Goal: Task Accomplishment & Management: Manage account settings

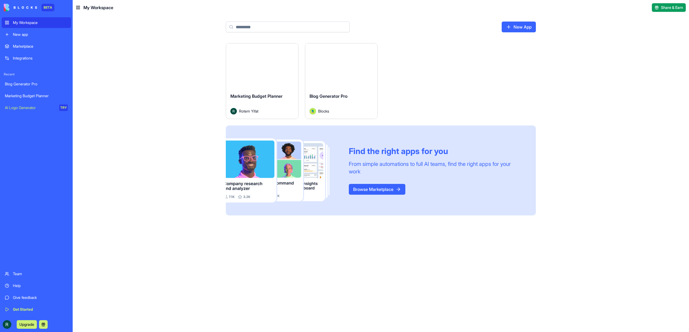
click at [272, 66] on button "Launch" at bounding box center [262, 66] width 40 height 11
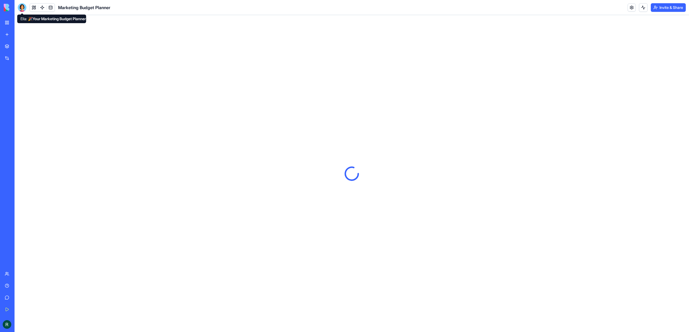
click at [22, 11] on div at bounding box center [22, 7] width 9 height 9
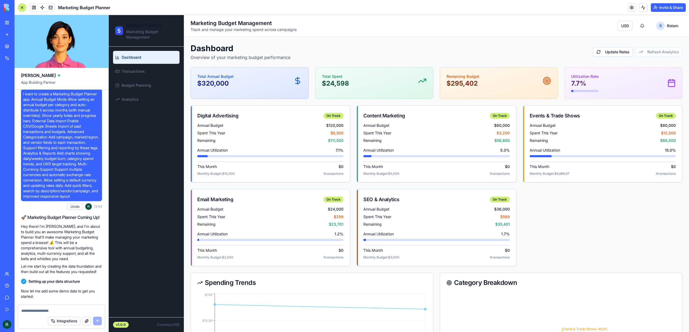
scroll to position [4, 0]
click at [154, 72] on link "Transactions" at bounding box center [146, 71] width 66 height 13
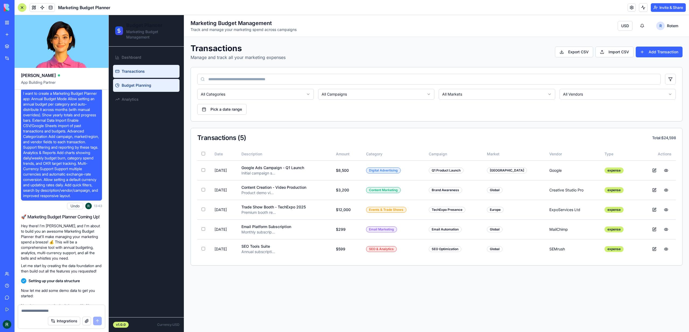
click at [151, 80] on link "Budget Planning" at bounding box center [146, 85] width 66 height 13
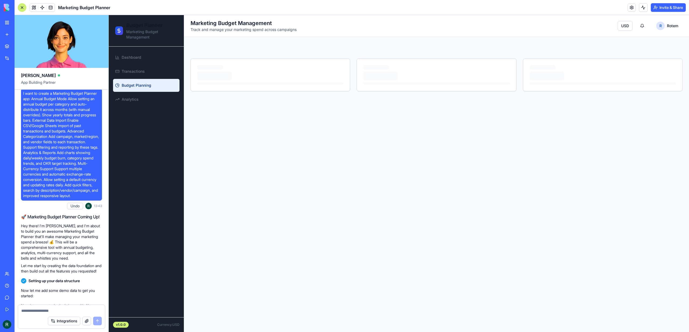
select select "****"
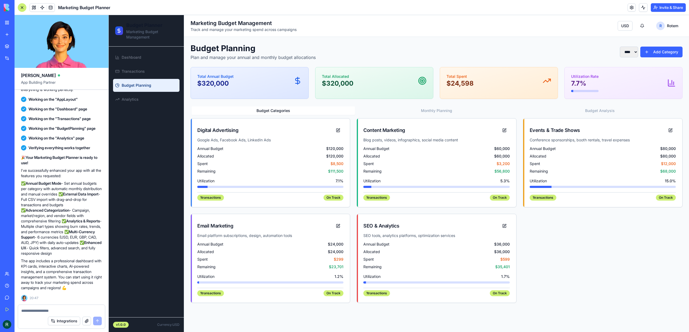
scroll to position [655, 0]
click at [148, 91] on link "Budget Planning" at bounding box center [146, 85] width 66 height 13
click at [147, 98] on link "Analytics" at bounding box center [146, 99] width 66 height 13
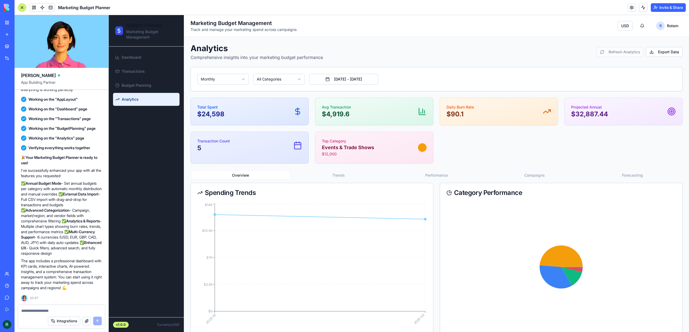
click at [339, 173] on button "Trends" at bounding box center [338, 175] width 98 height 9
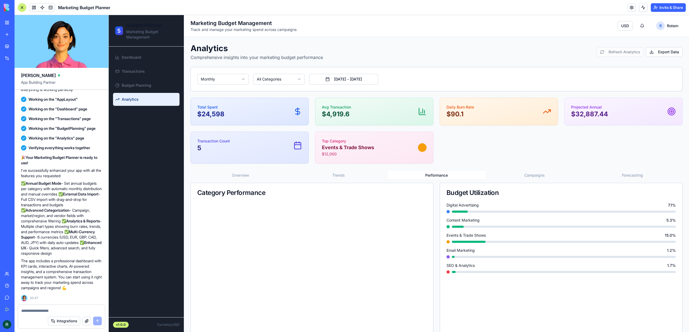
click at [446, 175] on button "Performance" at bounding box center [436, 175] width 98 height 9
click at [525, 173] on button "Campaigns" at bounding box center [534, 175] width 98 height 9
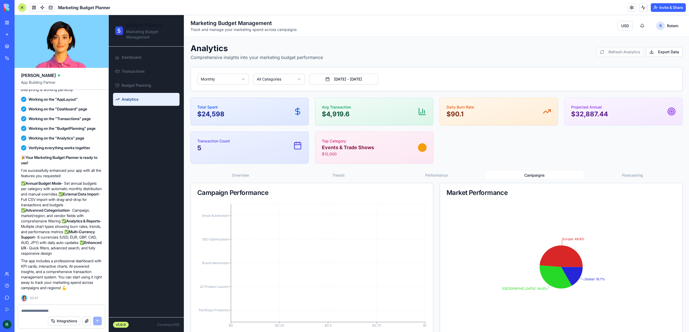
click at [6, 24] on link "My Workspace" at bounding box center [13, 22] width 22 height 11
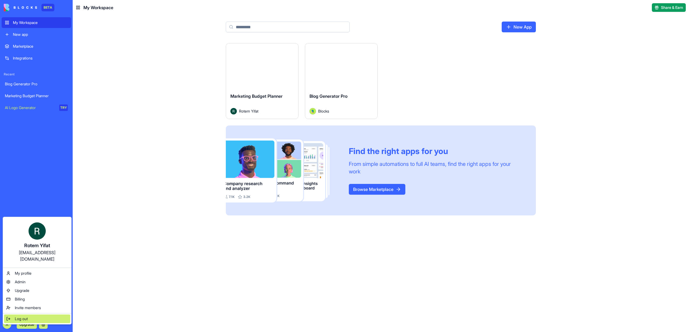
click at [16, 315] on div "Log out" at bounding box center [37, 318] width 66 height 9
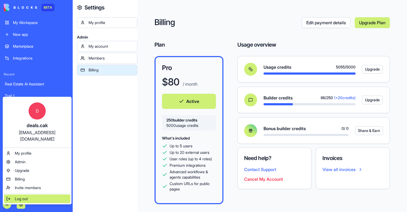
click at [18, 196] on span "Log out" at bounding box center [21, 198] width 13 height 5
